Goal: Task Accomplishment & Management: Manage account settings

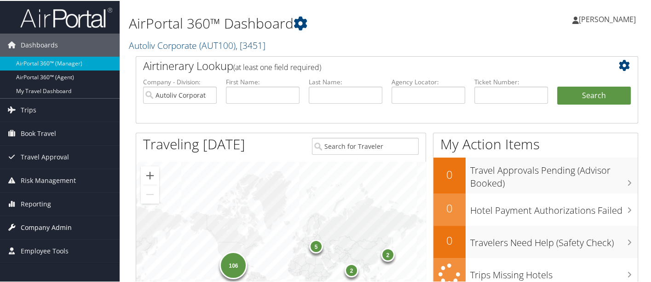
click at [85, 228] on link "Company Admin" at bounding box center [60, 226] width 120 height 23
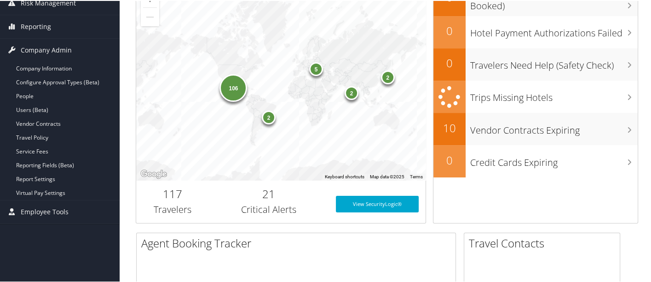
scroll to position [207, 0]
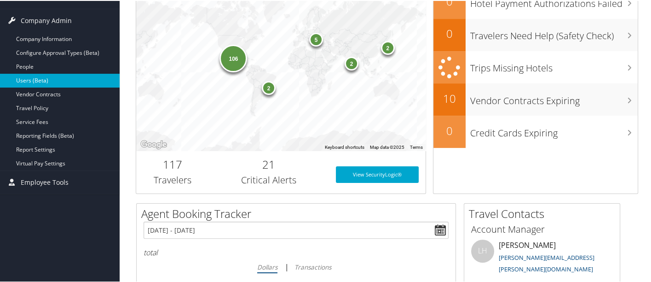
click at [83, 79] on link "Users (Beta)" at bounding box center [60, 80] width 120 height 14
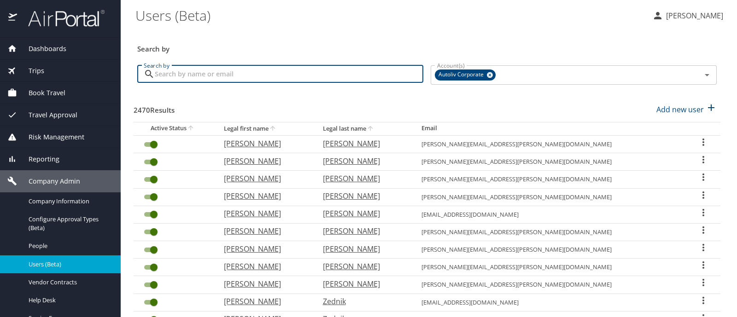
click at [182, 70] on input "Search by" at bounding box center [289, 73] width 268 height 17
type input "[PERSON_NAME]"
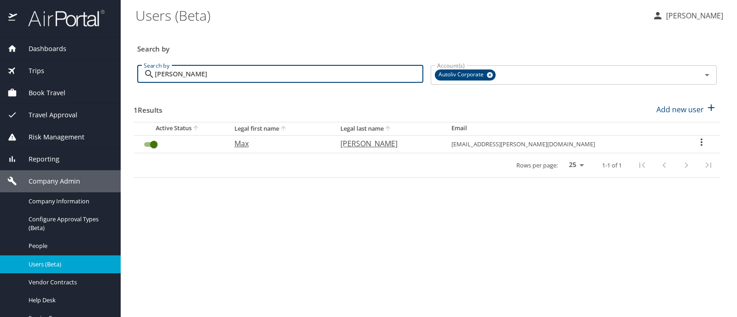
click at [699, 140] on icon "User Search Table" at bounding box center [701, 142] width 11 height 11
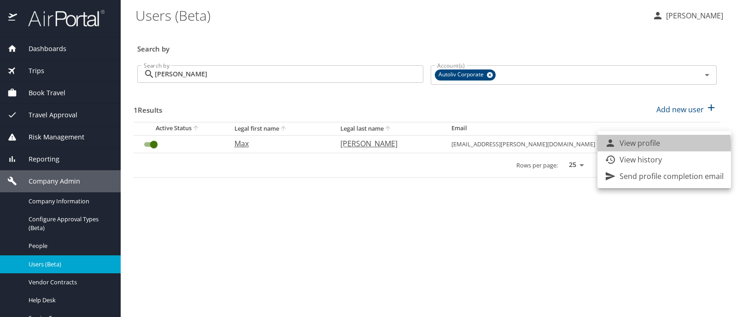
click at [636, 146] on p "View profile" at bounding box center [639, 143] width 41 height 11
select select "US"
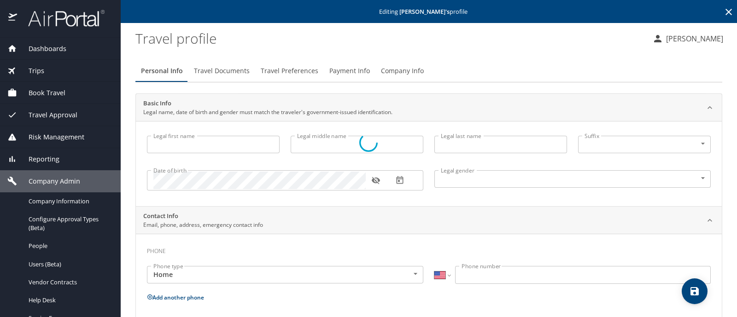
type input "Max"
type input "[PERSON_NAME]"
type input "[DEMOGRAPHIC_DATA]"
select select "SC"
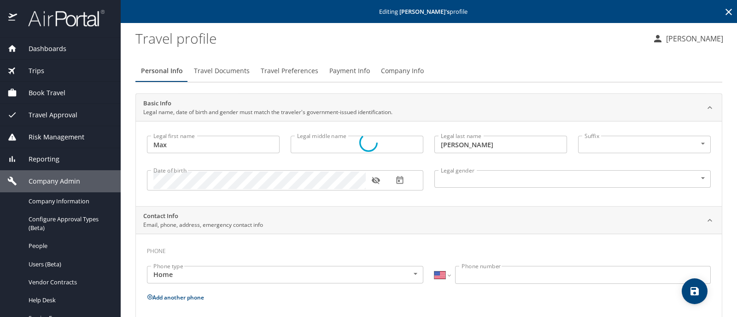
select select "SC"
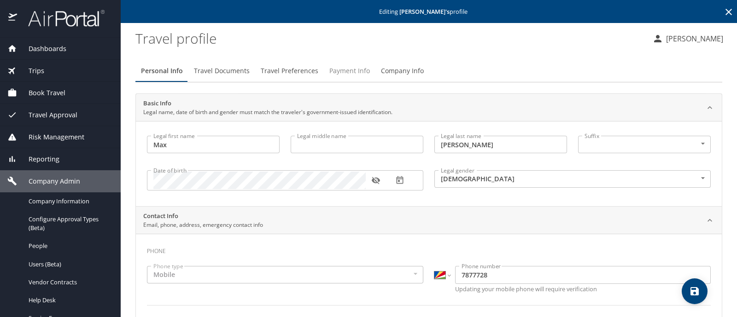
click at [346, 70] on span "Payment Info" at bounding box center [349, 71] width 41 height 12
